Goal: Information Seeking & Learning: Learn about a topic

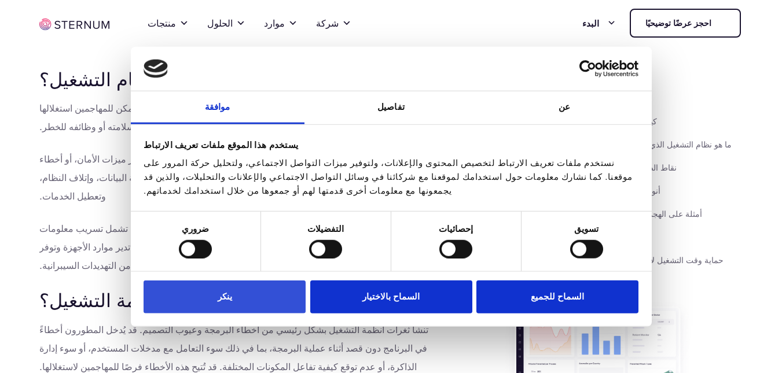
click at [258, 300] on button "ينكر" at bounding box center [225, 297] width 162 height 33
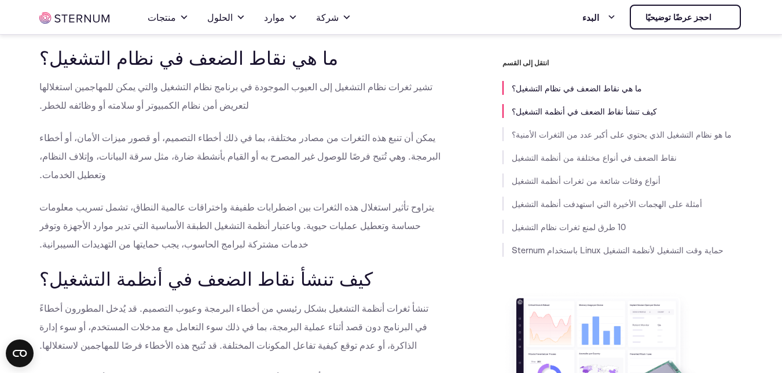
scroll to position [278, 0]
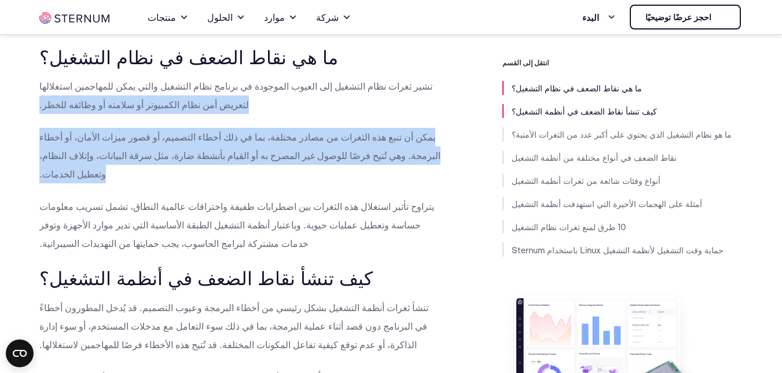
drag, startPoint x: 436, startPoint y: 78, endPoint x: 284, endPoint y: 131, distance: 161.6
click at [311, 128] on p "يمكن أن تنبع هذه الثغرات من مصادر مختلفة، بما في ذلك أخطاء التصميم، أو قصور ميز…" at bounding box center [240, 156] width 403 height 56
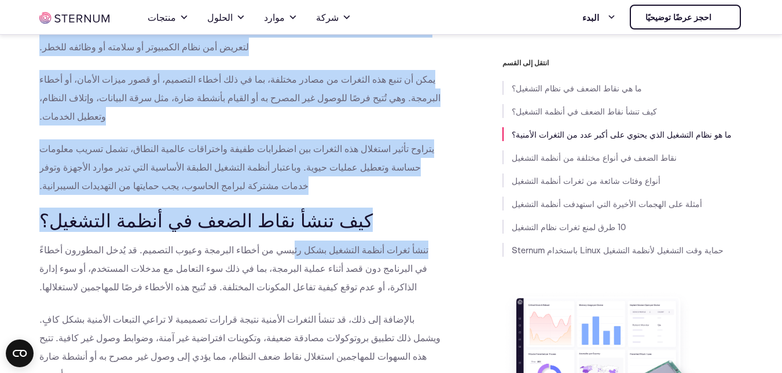
scroll to position [451, 0]
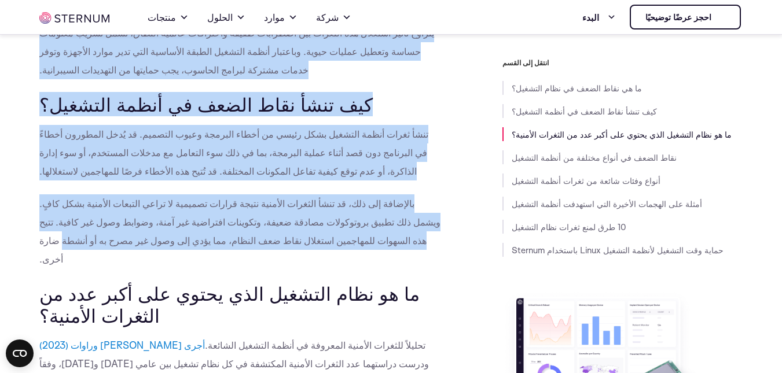
drag, startPoint x: 34, startPoint y: 83, endPoint x: 441, endPoint y: 248, distance: 438.9
copy div "lore ipsum dolo sitamet con adipis elitsedd ei tempor inci utlabor etdol magn a…"
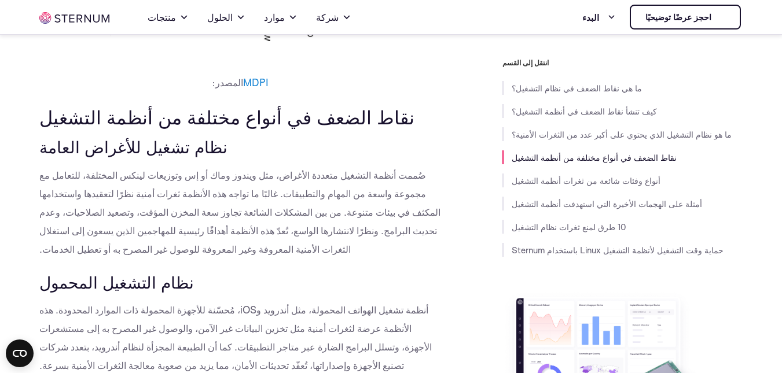
scroll to position [1204, 0]
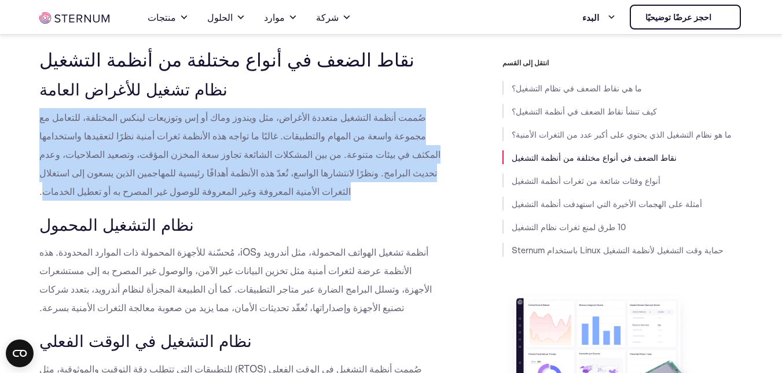
drag, startPoint x: 29, startPoint y: 112, endPoint x: 44, endPoint y: 192, distance: 80.7
copy font "صُممت أنظمة التشغيل متعددة الأغراض، مثل ويندوز وماك أو إس وتوزيعات لينكس المختل…"
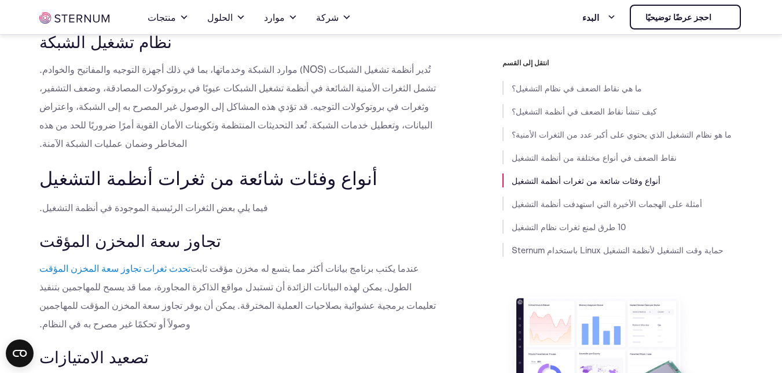
scroll to position [1667, 0]
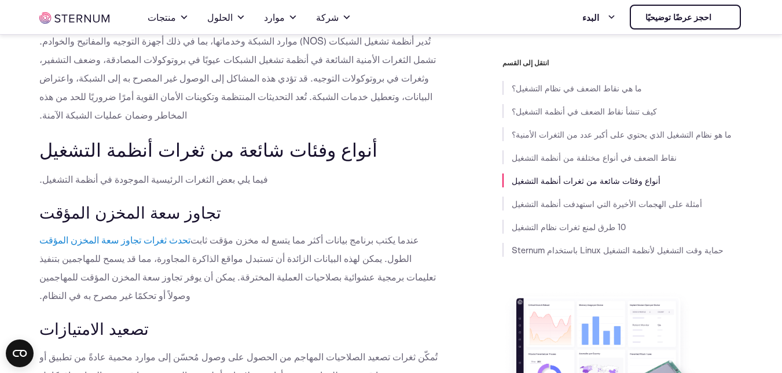
click at [320, 204] on h3 "تجاوز سعة المخزن المؤقت" at bounding box center [240, 213] width 403 height 20
